Goal: Transaction & Acquisition: Register for event/course

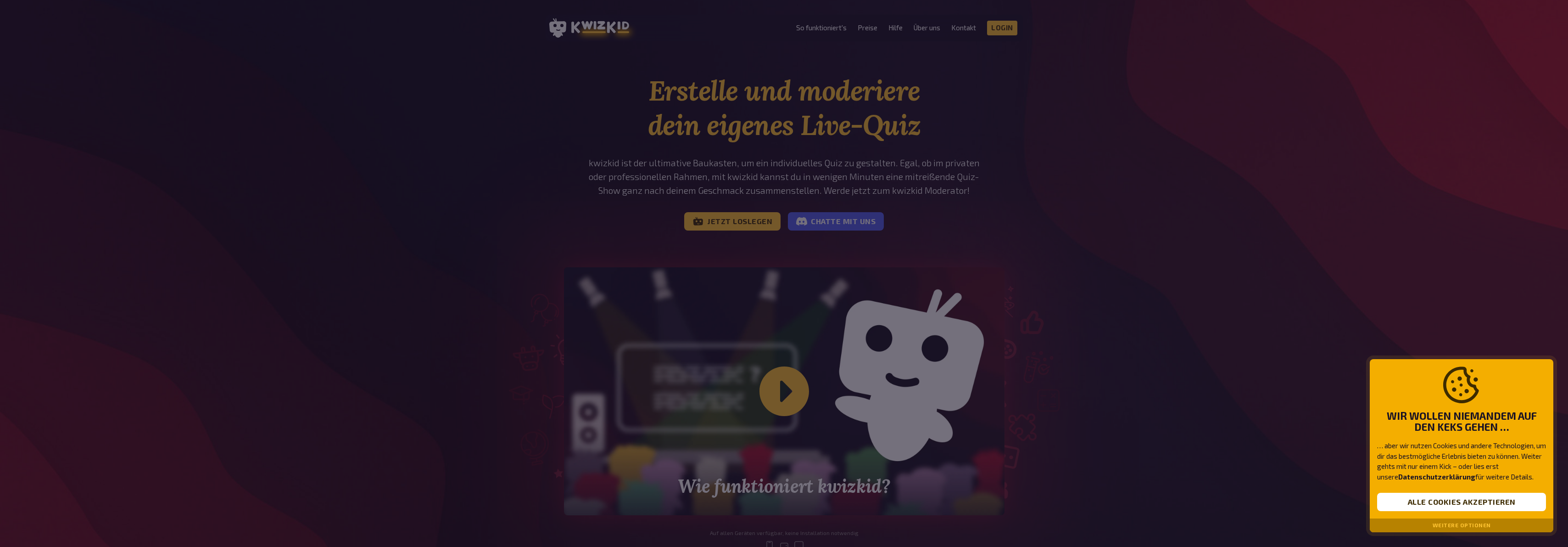
click at [1054, 442] on div at bounding box center [784, 274] width 1568 height 547
click at [1482, 527] on button "Weitere Optionen" at bounding box center [1461, 525] width 58 height 7
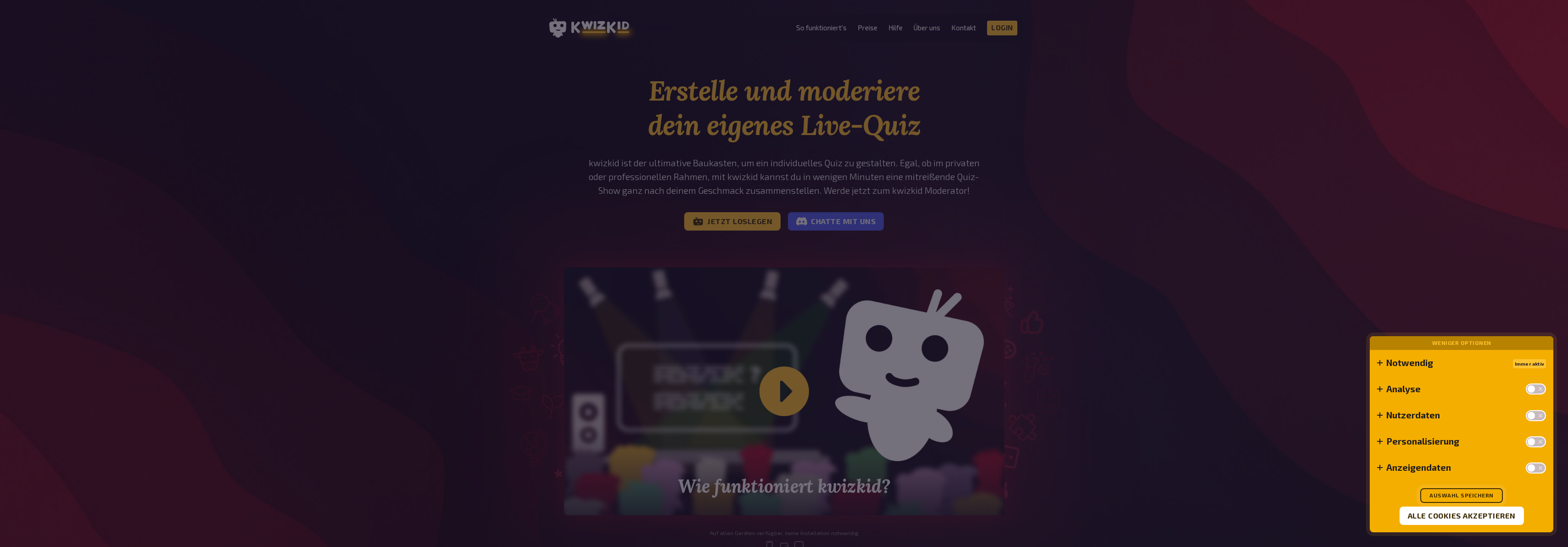
click at [1475, 496] on button "Auswahl speichern" at bounding box center [1461, 496] width 83 height 15
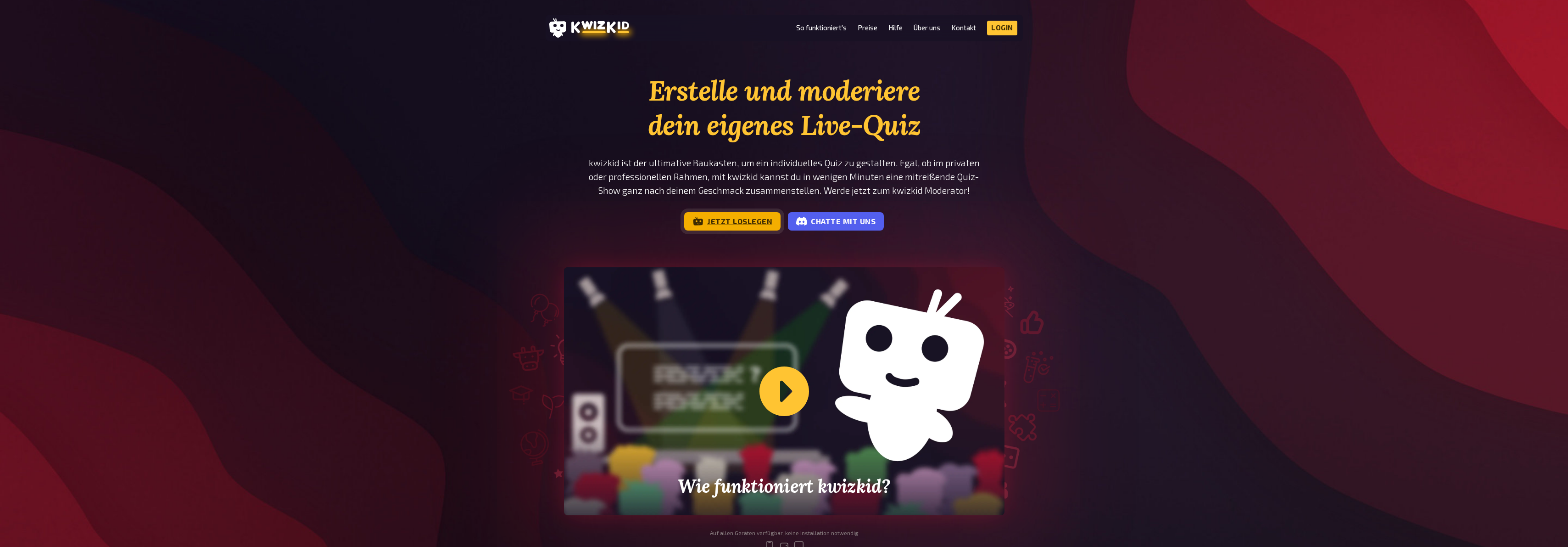
click at [734, 223] on link "Jetzt loslegen" at bounding box center [732, 221] width 97 height 18
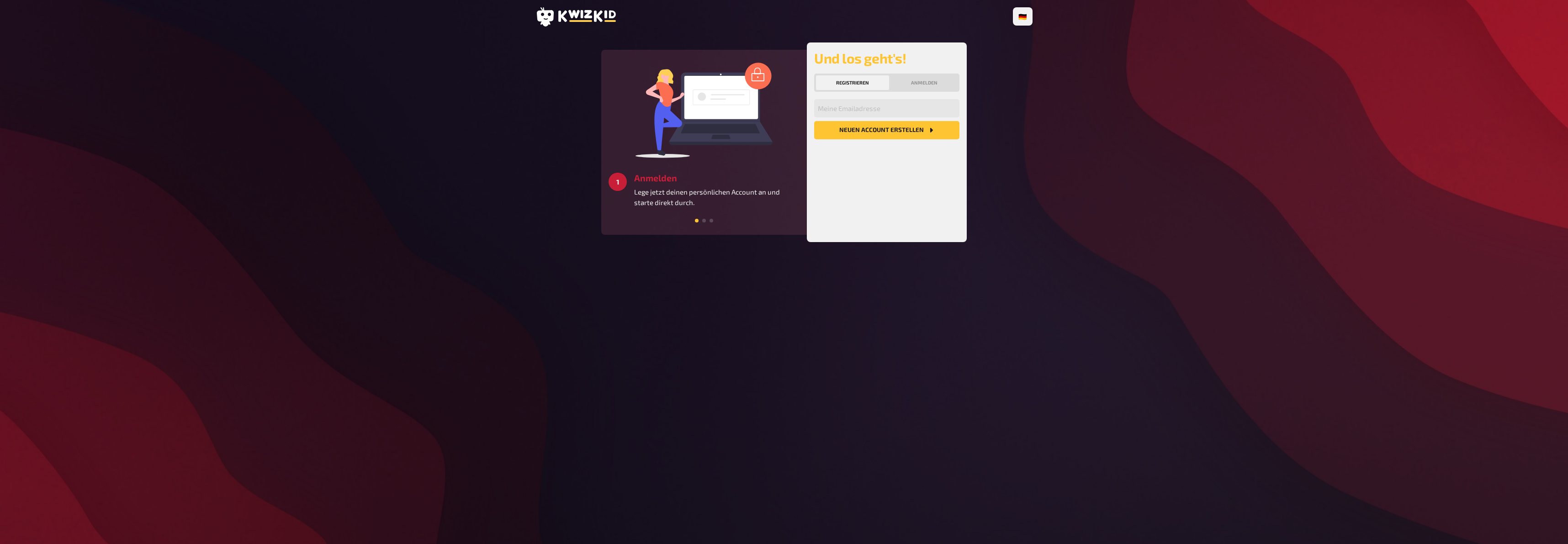
click at [705, 219] on span at bounding box center [704, 221] width 4 height 4
click at [715, 219] on div at bounding box center [704, 220] width 191 height 9
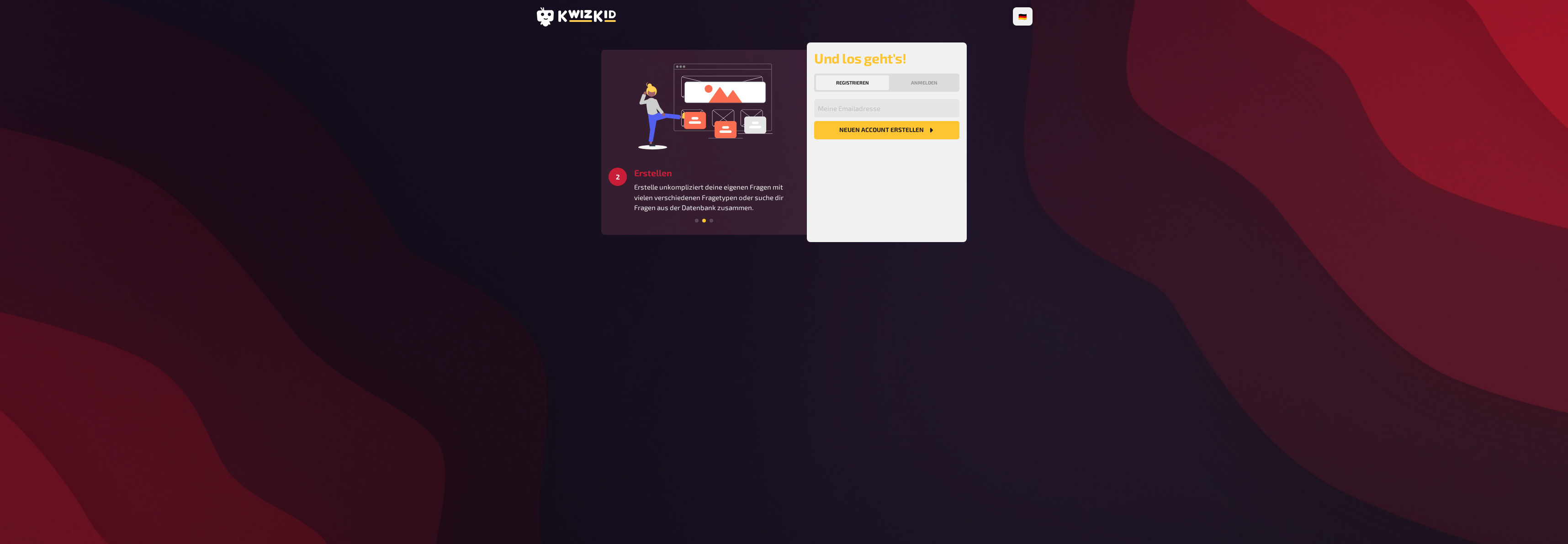
click at [587, 18] on icon at bounding box center [576, 17] width 80 height 19
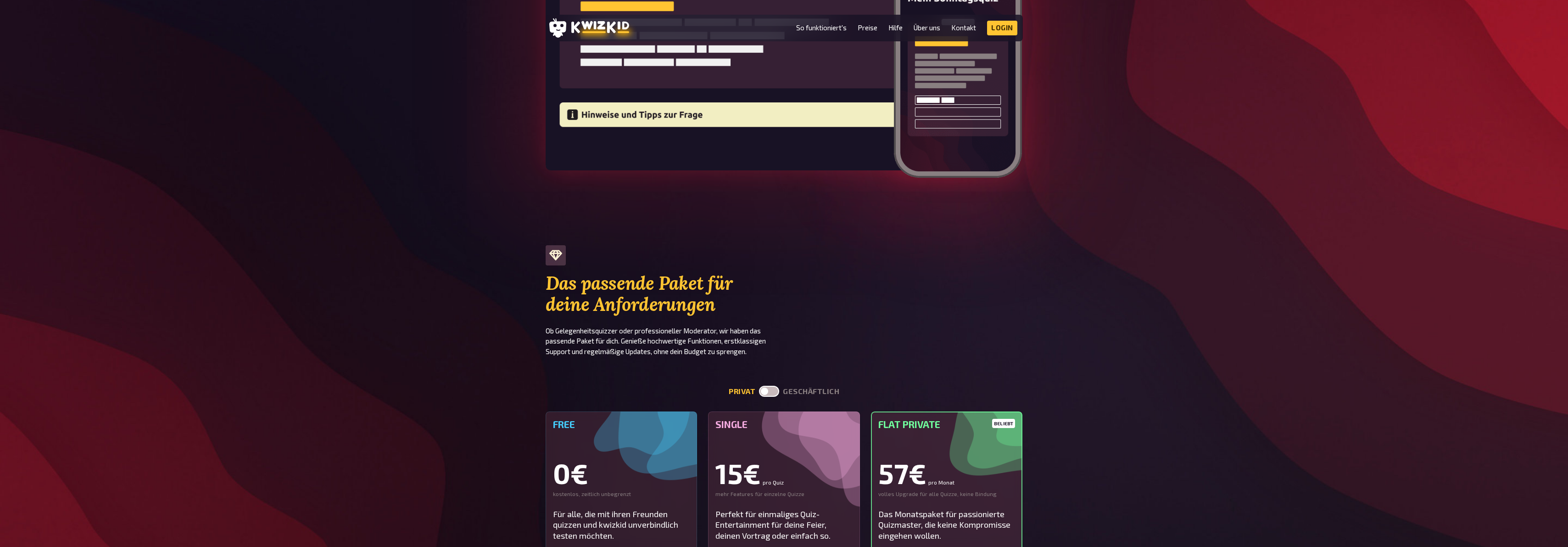
scroll to position [1883, 0]
